Goal: Task Accomplishment & Management: Complete application form

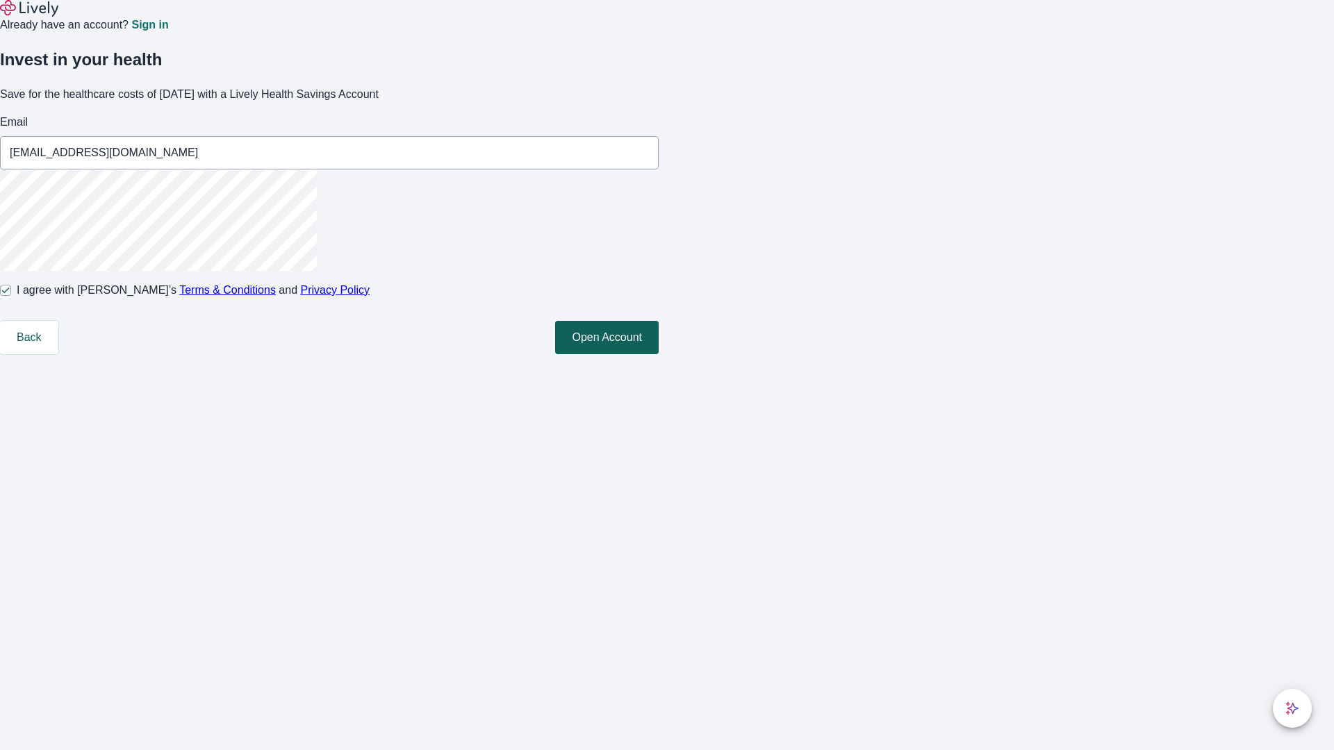
click at [659, 354] on button "Open Account" at bounding box center [607, 337] width 104 height 33
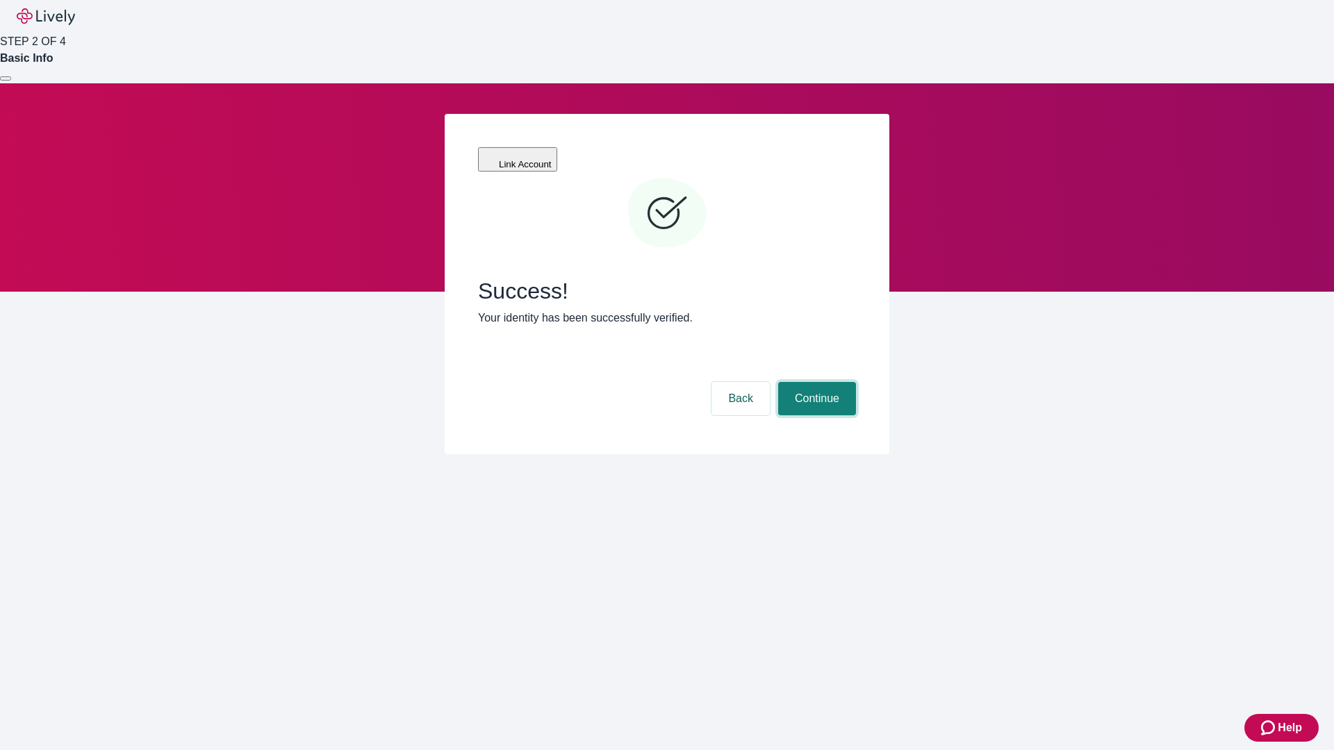
click at [815, 382] on button "Continue" at bounding box center [817, 398] width 78 height 33
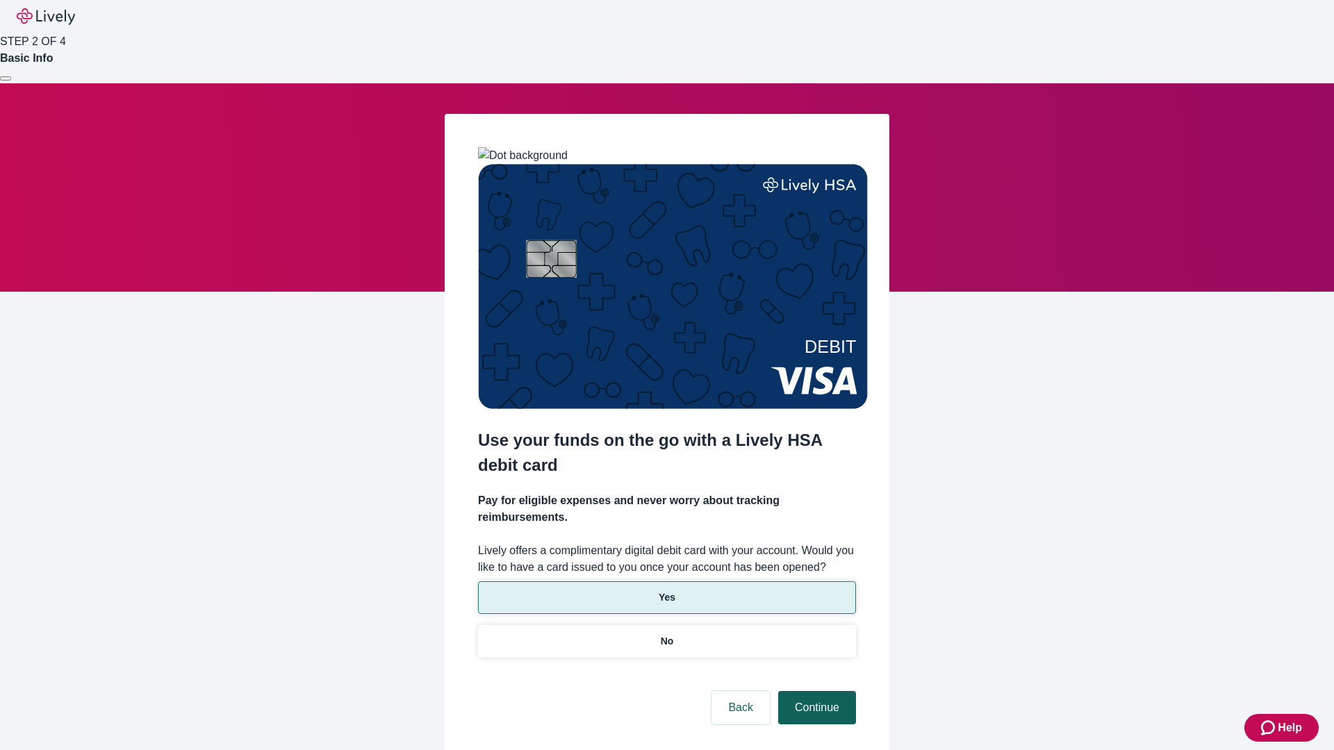
click at [666, 591] on p "Yes" at bounding box center [667, 598] width 17 height 15
click at [815, 691] on button "Continue" at bounding box center [817, 707] width 78 height 33
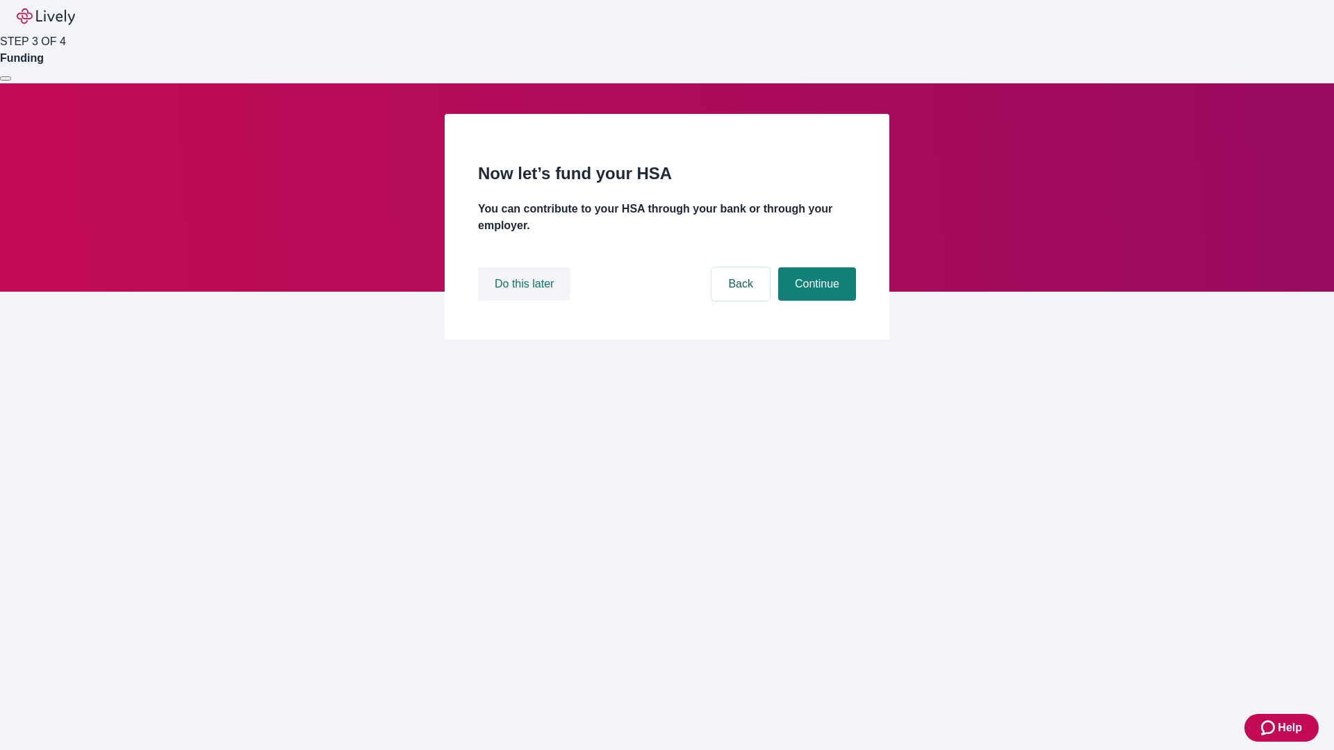
click at [526, 301] on button "Do this later" at bounding box center [524, 284] width 92 height 33
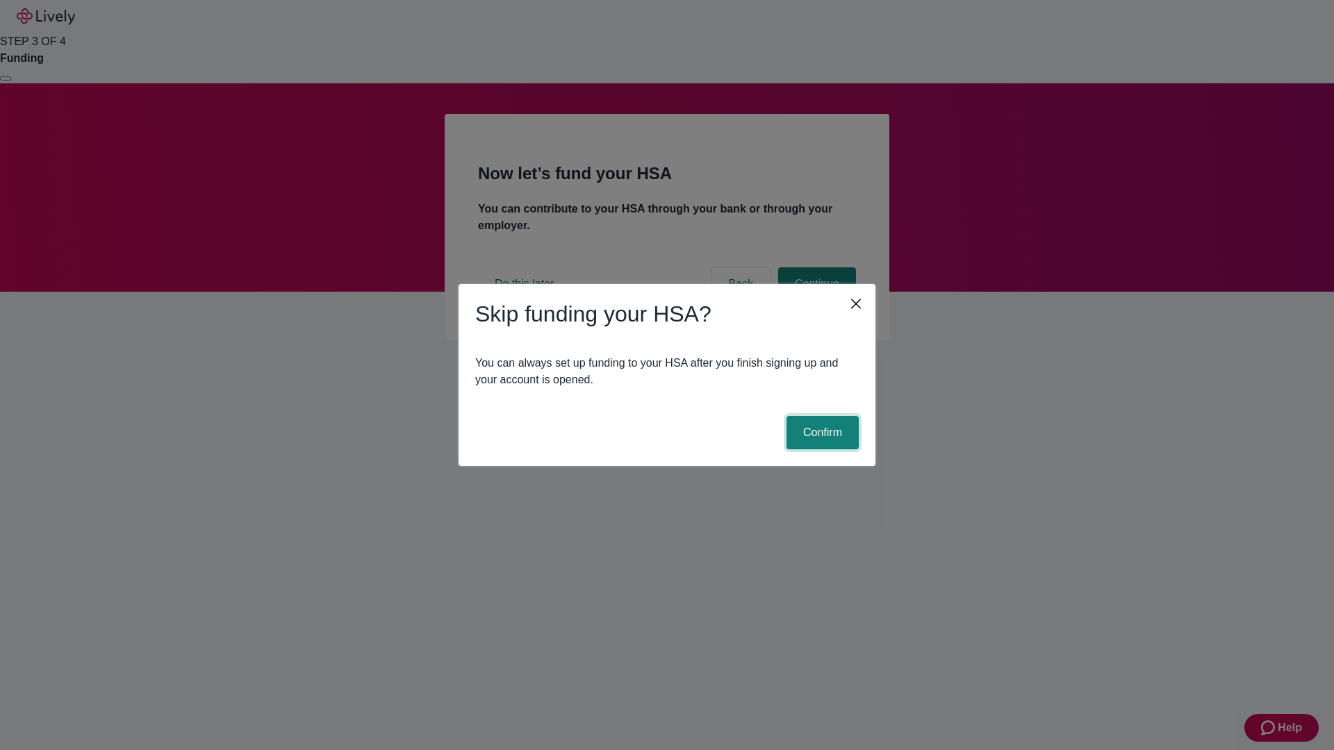
click at [821, 433] on button "Confirm" at bounding box center [823, 432] width 72 height 33
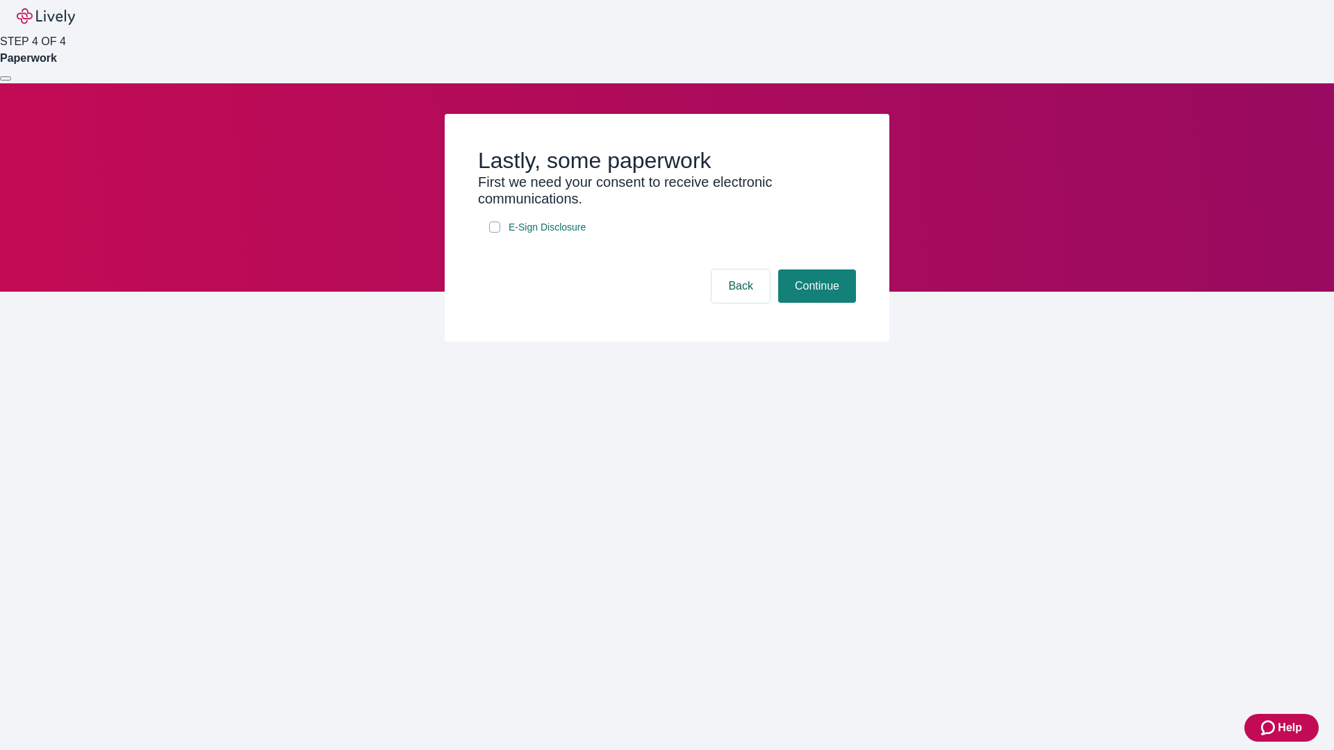
click at [495, 233] on input "E-Sign Disclosure" at bounding box center [494, 227] width 11 height 11
checkbox input "true"
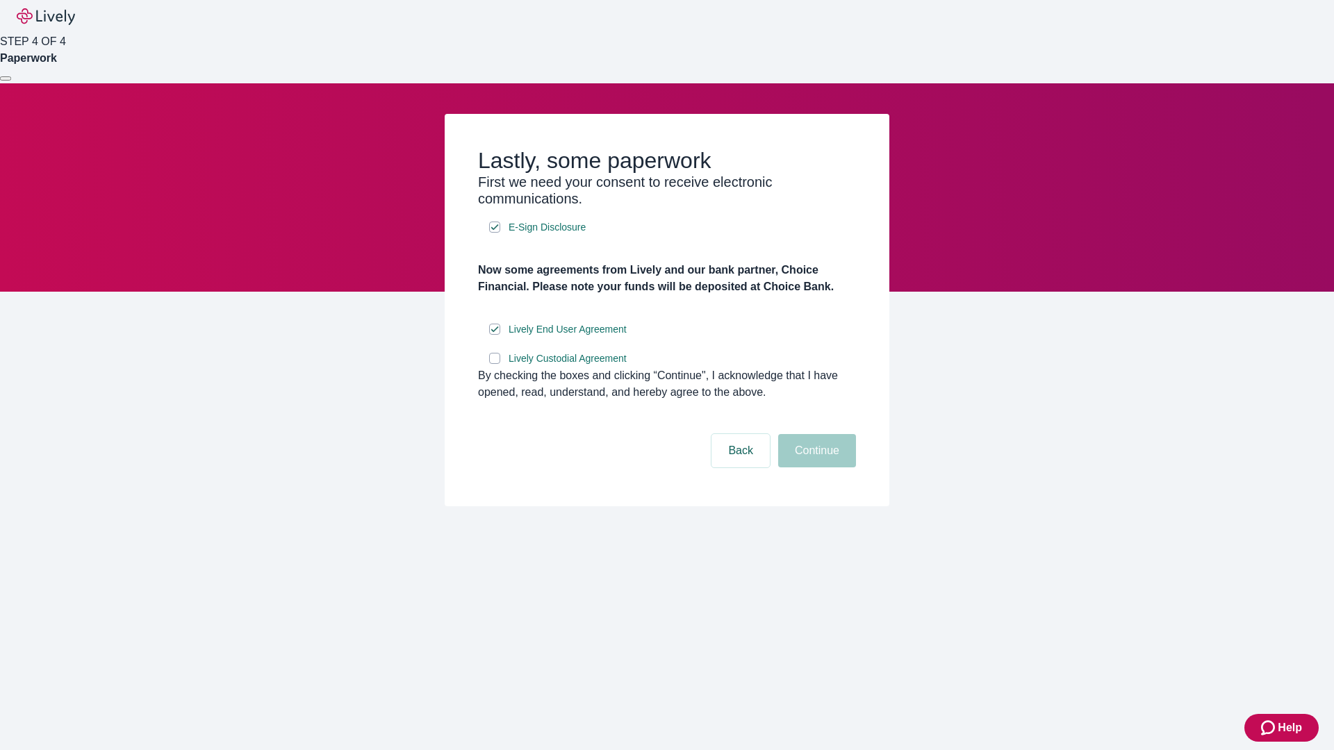
click at [495, 364] on input "Lively Custodial Agreement" at bounding box center [494, 358] width 11 height 11
checkbox input "true"
click at [815, 468] on button "Continue" at bounding box center [817, 450] width 78 height 33
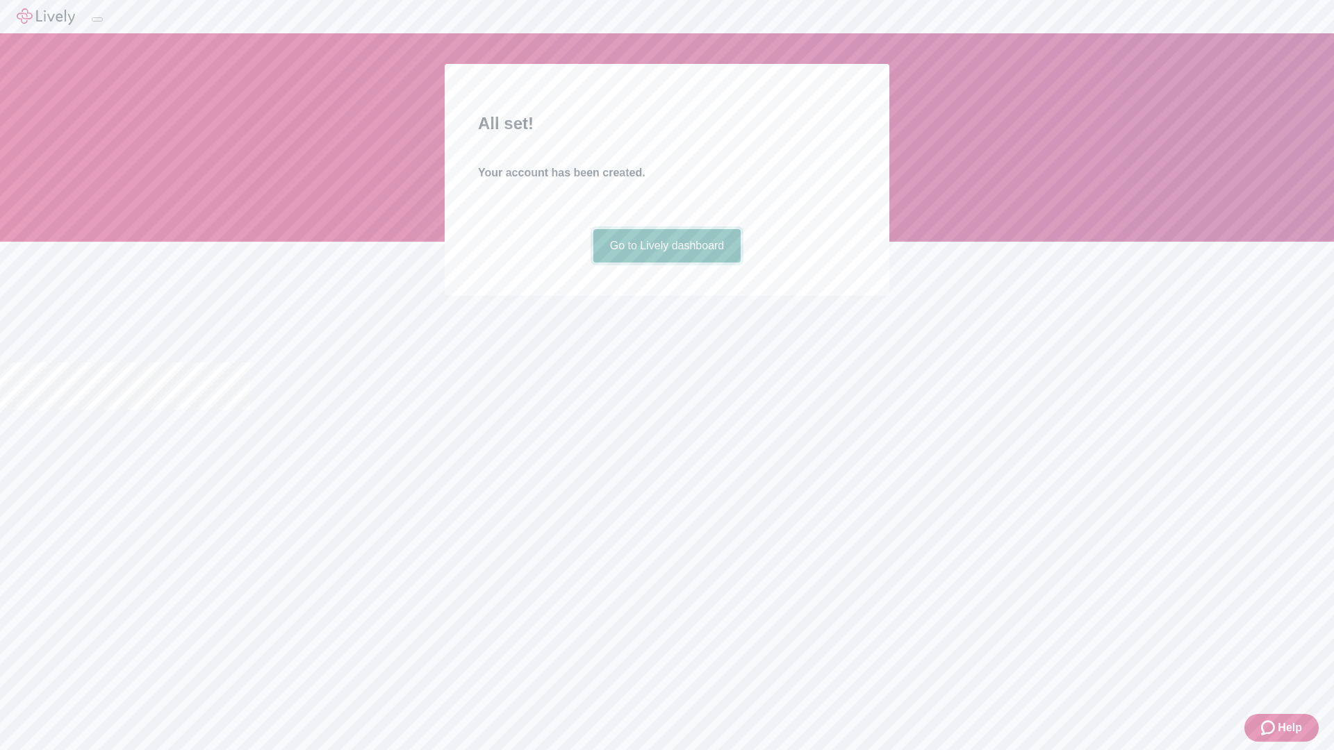
click at [666, 263] on link "Go to Lively dashboard" at bounding box center [667, 245] width 148 height 33
